Goal: Book appointment/travel/reservation

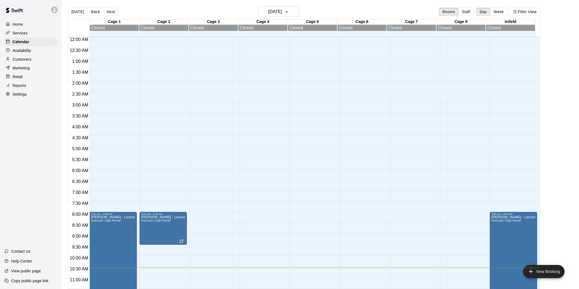
scroll to position [7, 0]
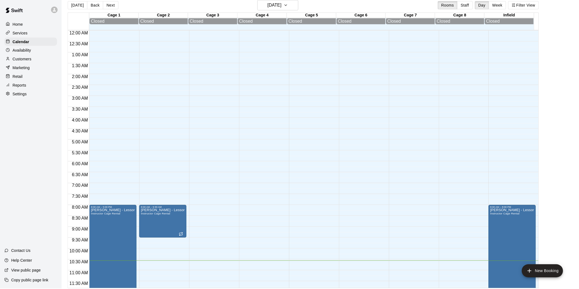
click at [258, 0] on button "[DATE]" at bounding box center [278, 5] width 41 height 10
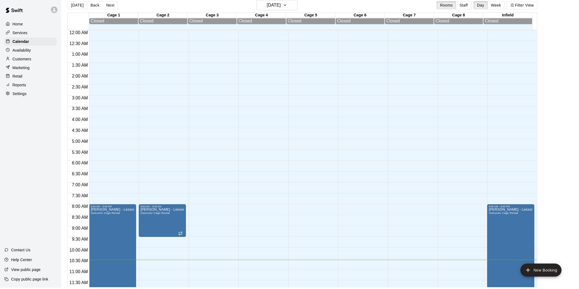
scroll to position [83, 0]
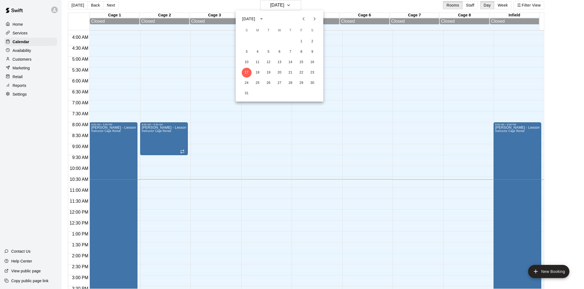
drag, startPoint x: 25, startPoint y: 153, endPoint x: 58, endPoint y: 146, distance: 33.8
click at [25, 153] on div at bounding box center [292, 144] width 584 height 289
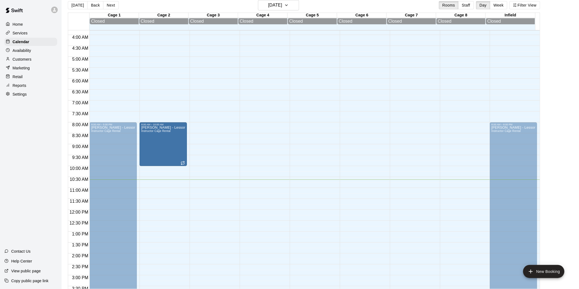
drag, startPoint x: 163, startPoint y: 155, endPoint x: 163, endPoint y: 170, distance: 15.6
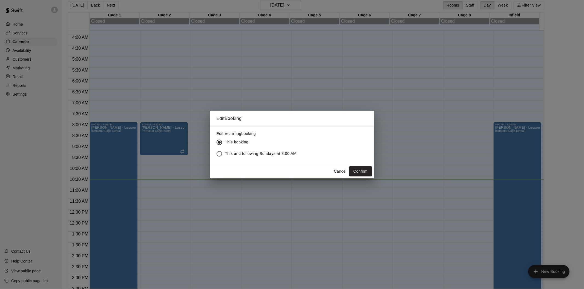
click at [354, 167] on button "Confirm" at bounding box center [360, 172] width 23 height 10
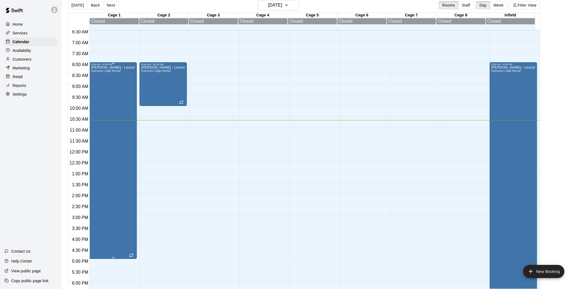
scroll to position [144, 0]
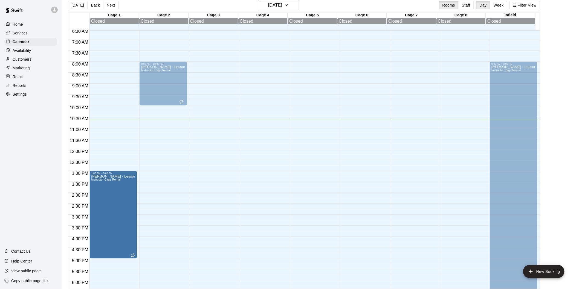
drag, startPoint x: 112, startPoint y: 64, endPoint x: 112, endPoint y: 175, distance: 111.4
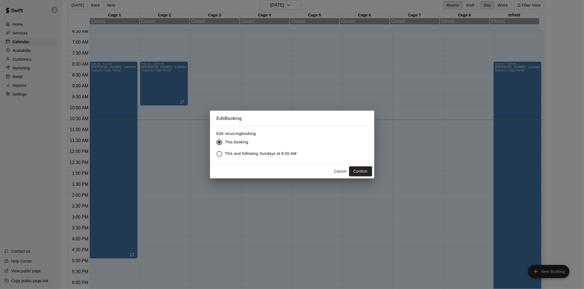
click at [367, 165] on div "Cancel Confirm" at bounding box center [292, 171] width 164 height 15
click at [365, 171] on button "Confirm" at bounding box center [360, 172] width 23 height 10
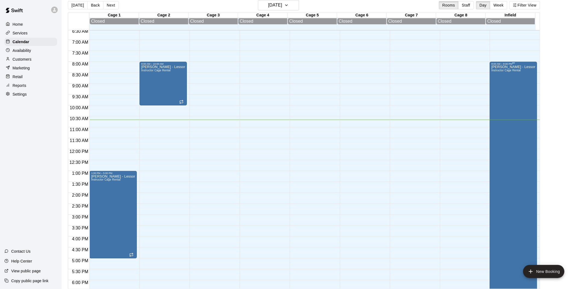
scroll to position [180, 0]
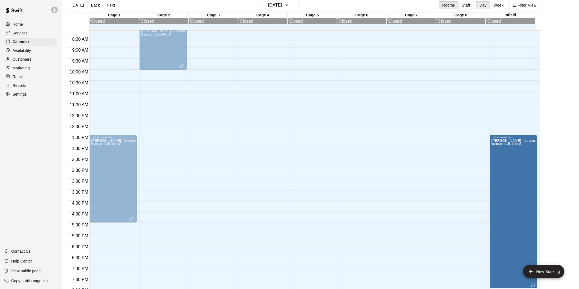
drag, startPoint x: 512, startPoint y: 64, endPoint x: 501, endPoint y: 141, distance: 78.3
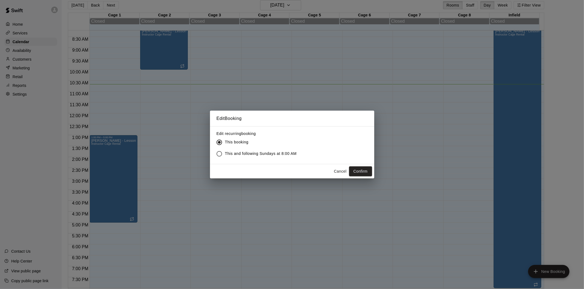
click at [343, 173] on button "Cancel" at bounding box center [340, 172] width 18 height 10
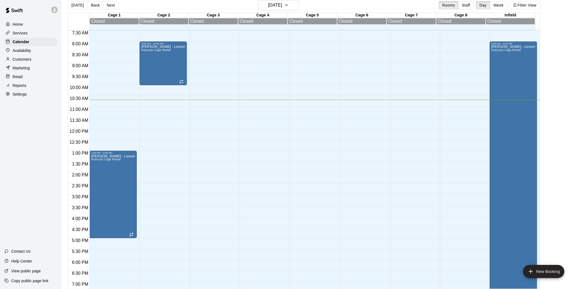
scroll to position [149, 0]
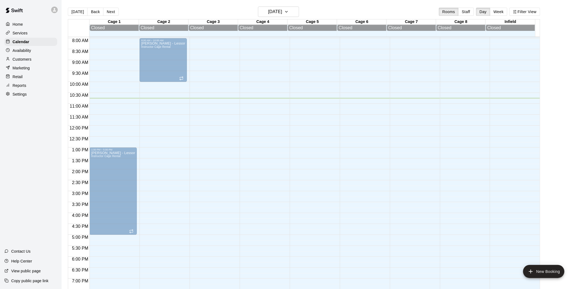
scroll to position [180, 0]
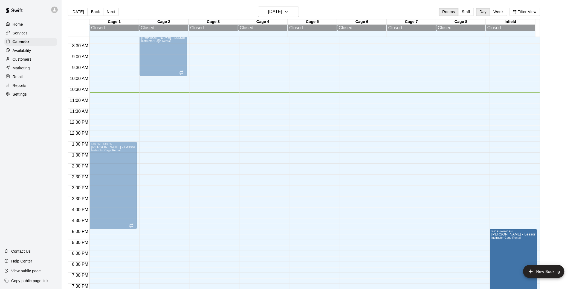
drag, startPoint x: 512, startPoint y: 40, endPoint x: 509, endPoint y: 234, distance: 193.4
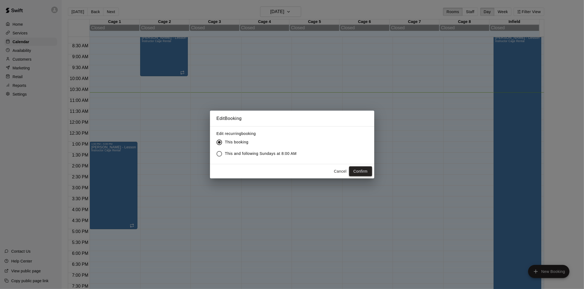
click at [363, 171] on button "Confirm" at bounding box center [360, 172] width 23 height 10
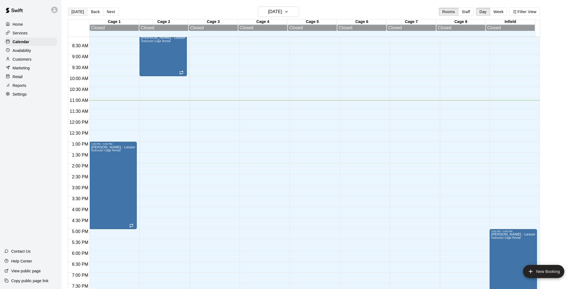
click at [74, 11] on button "[DATE]" at bounding box center [78, 12] width 20 height 8
click at [95, 10] on button "Back" at bounding box center [95, 12] width 16 height 8
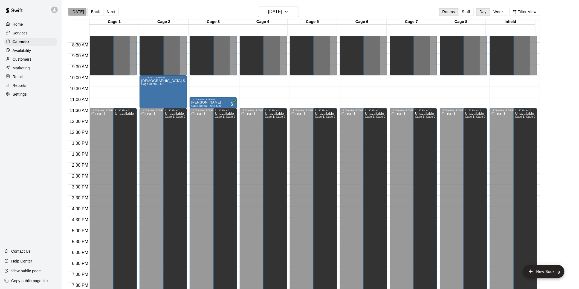
click at [75, 12] on button "[DATE]" at bounding box center [78, 12] width 20 height 8
